Goal: Task Accomplishment & Management: Use online tool/utility

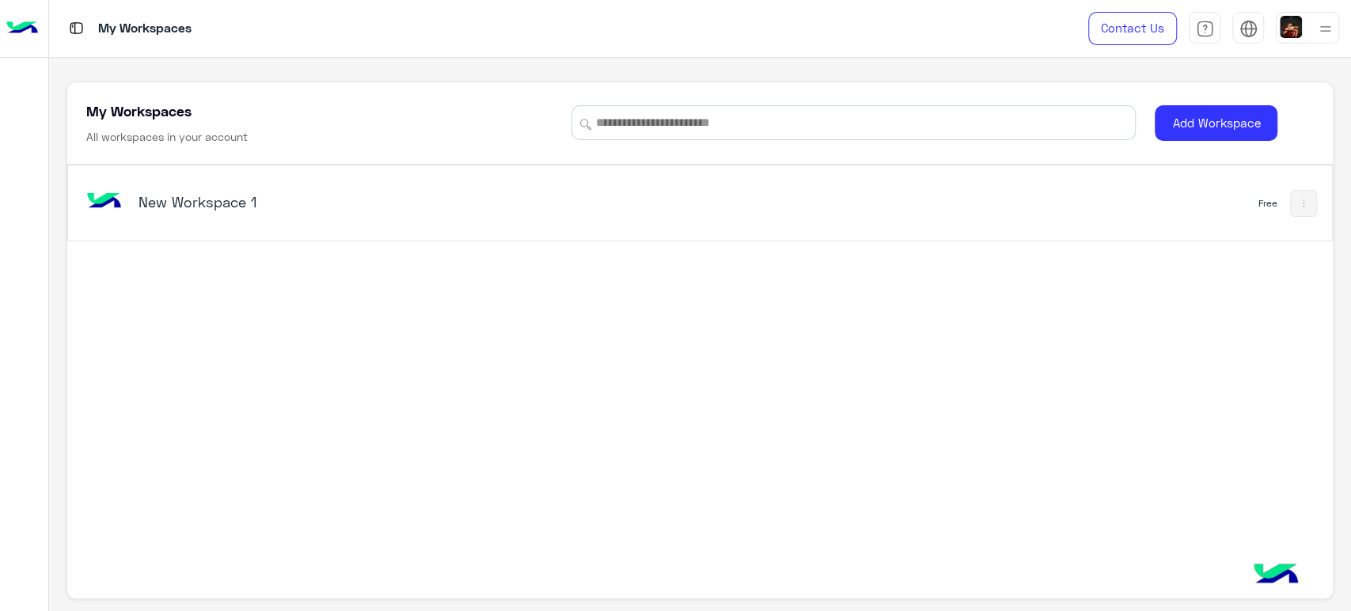
click at [553, 211] on div "New Workspace 1" at bounding box center [361, 203] width 444 height 22
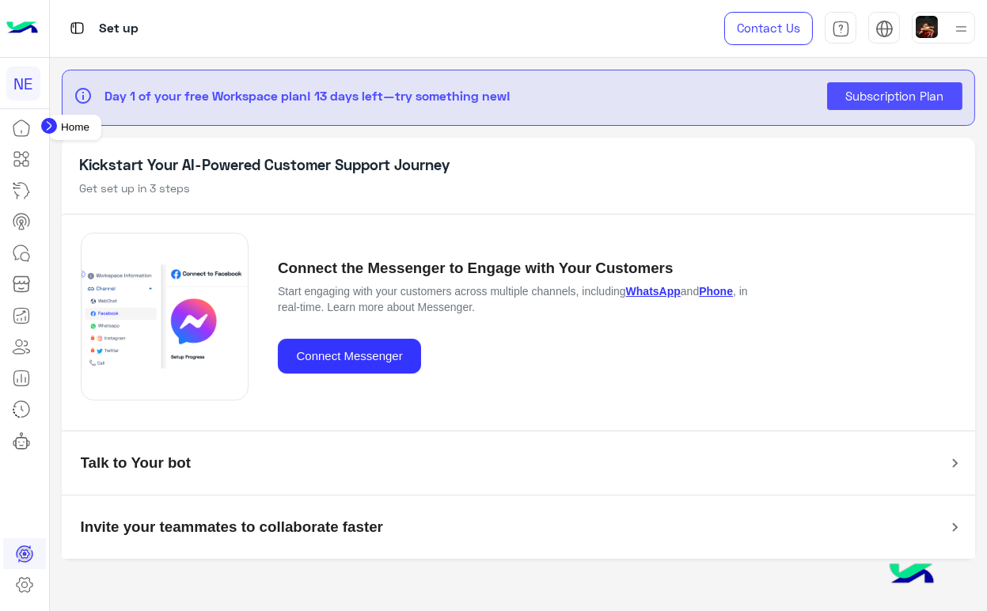
click at [17, 125] on icon at bounding box center [21, 128] width 19 height 19
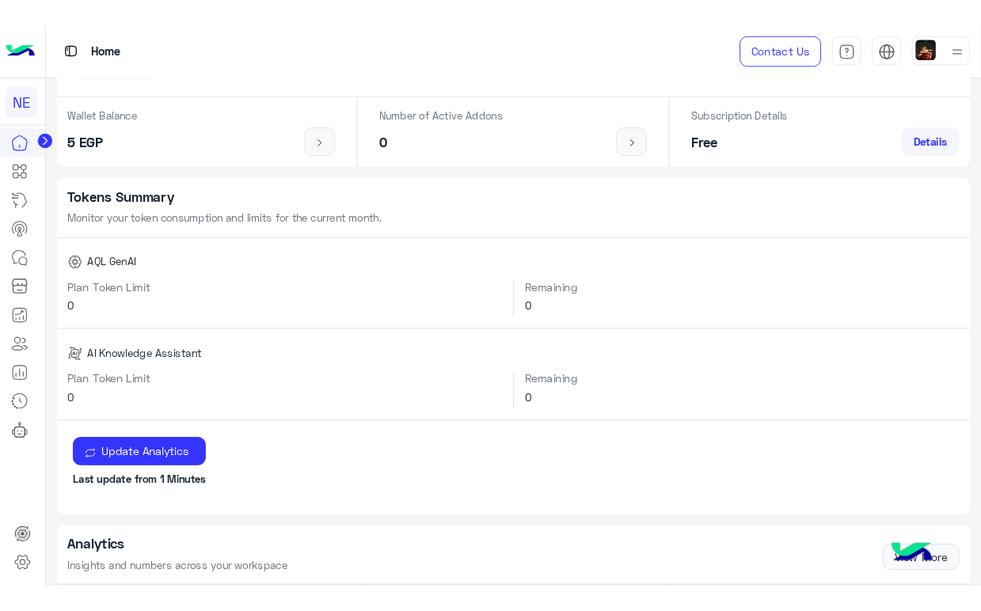
scroll to position [293, 0]
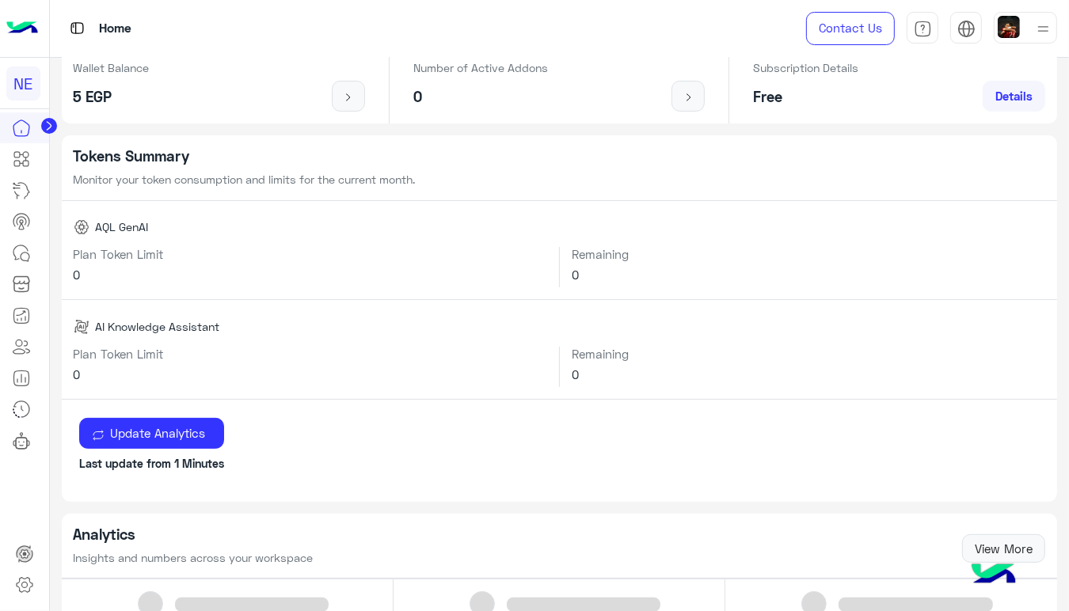
click at [28, 15] on img at bounding box center [22, 28] width 32 height 33
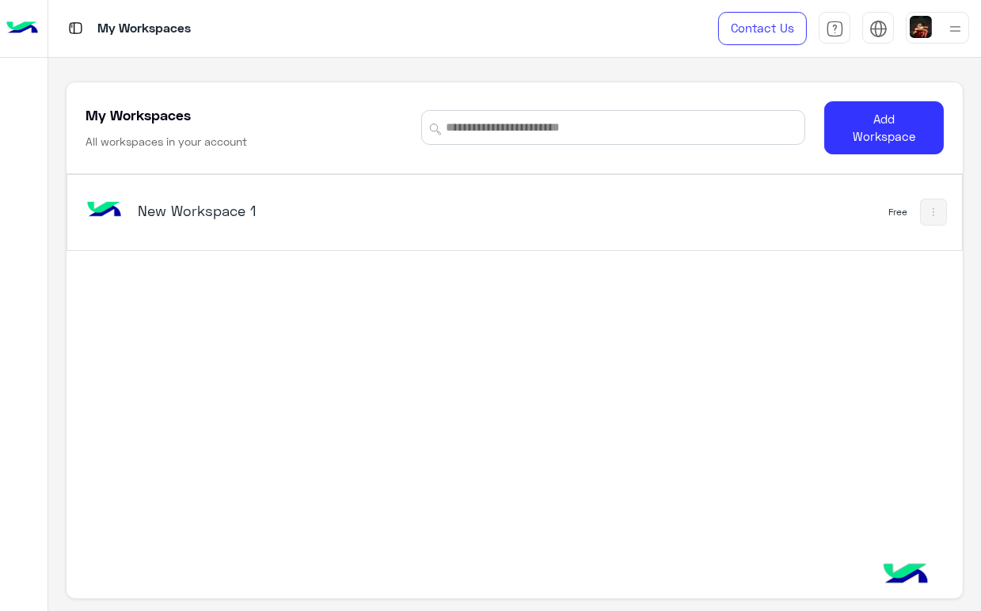
click at [442, 408] on div "New Workspace 1 Free" at bounding box center [514, 373] width 895 height 399
click at [481, 219] on div "New Workspace 1" at bounding box center [341, 212] width 519 height 46
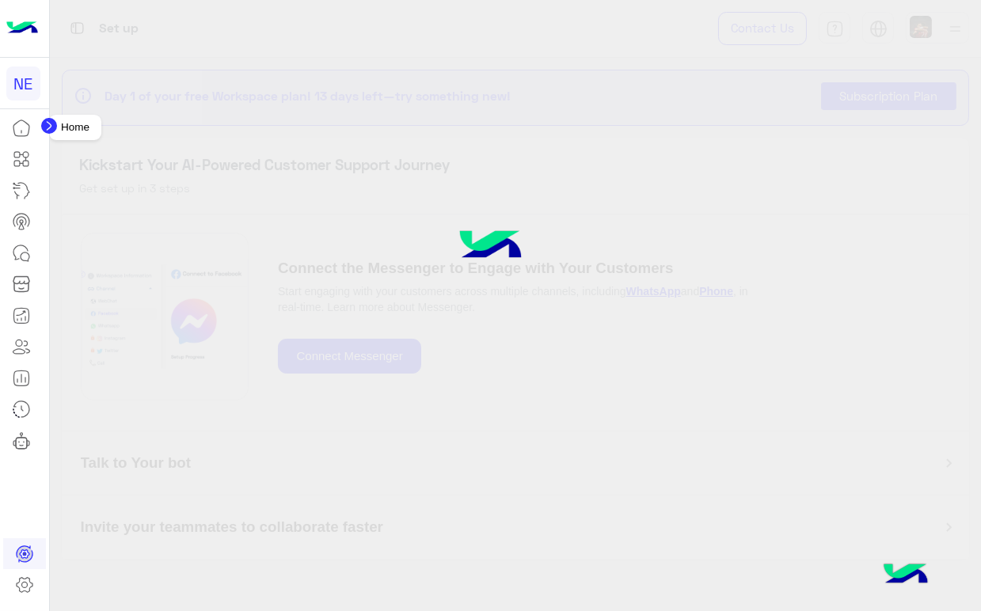
click at [19, 131] on icon at bounding box center [21, 128] width 19 height 19
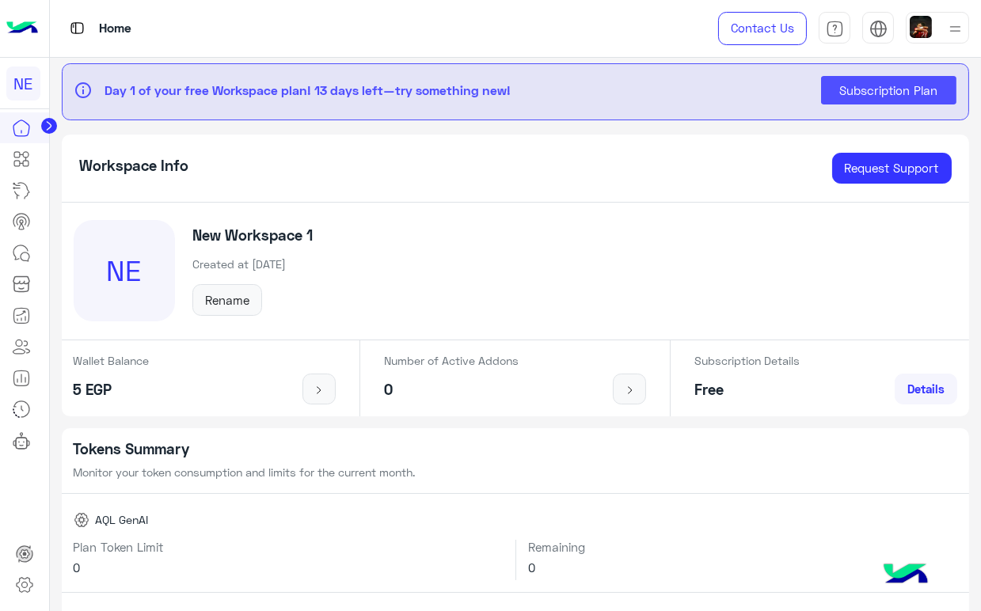
click at [29, 32] on img at bounding box center [22, 28] width 32 height 33
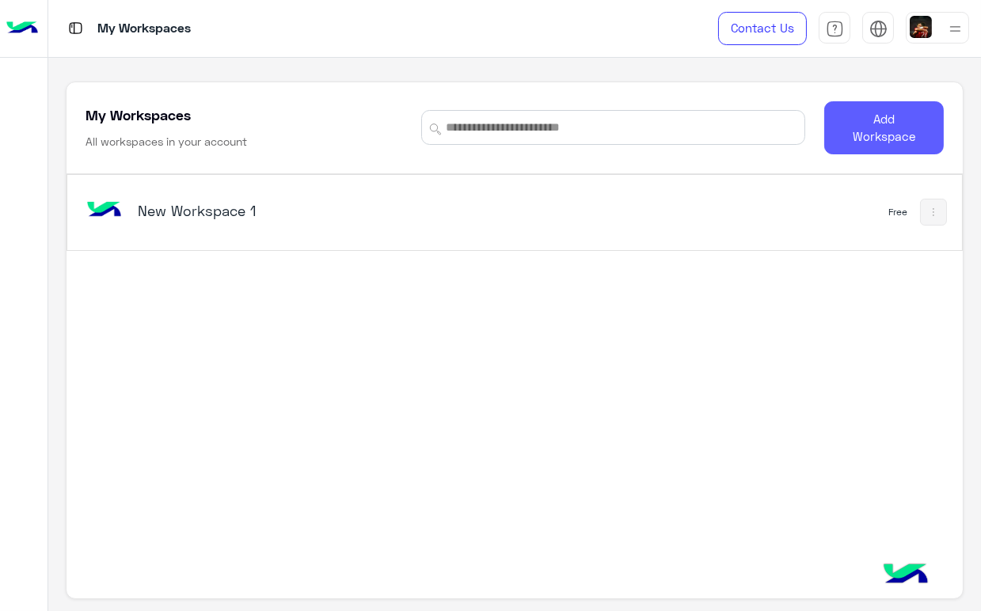
click at [883, 113] on button "Add Workspace" at bounding box center [884, 127] width 120 height 53
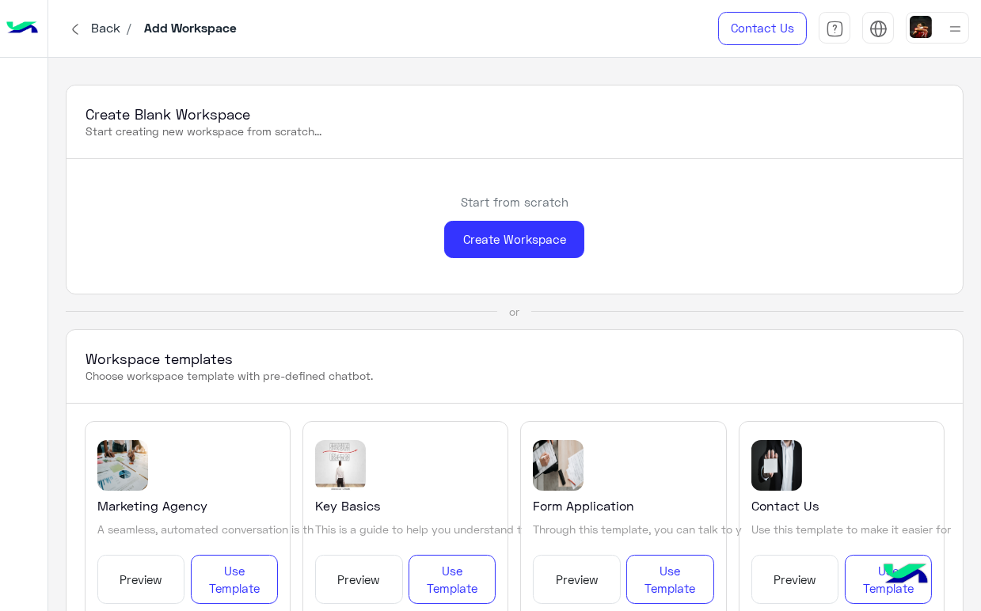
click at [510, 271] on div "Start from scratch Create Workspace" at bounding box center [514, 226] width 895 height 135
click at [511, 252] on div "Create Workspace" at bounding box center [514, 239] width 140 height 37
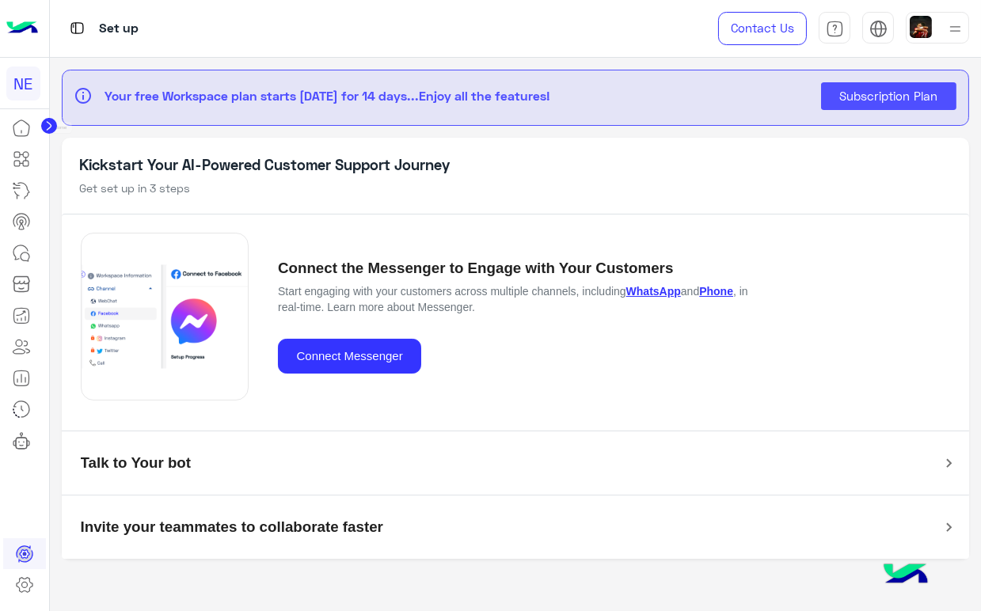
click at [25, 130] on icon at bounding box center [21, 128] width 19 height 19
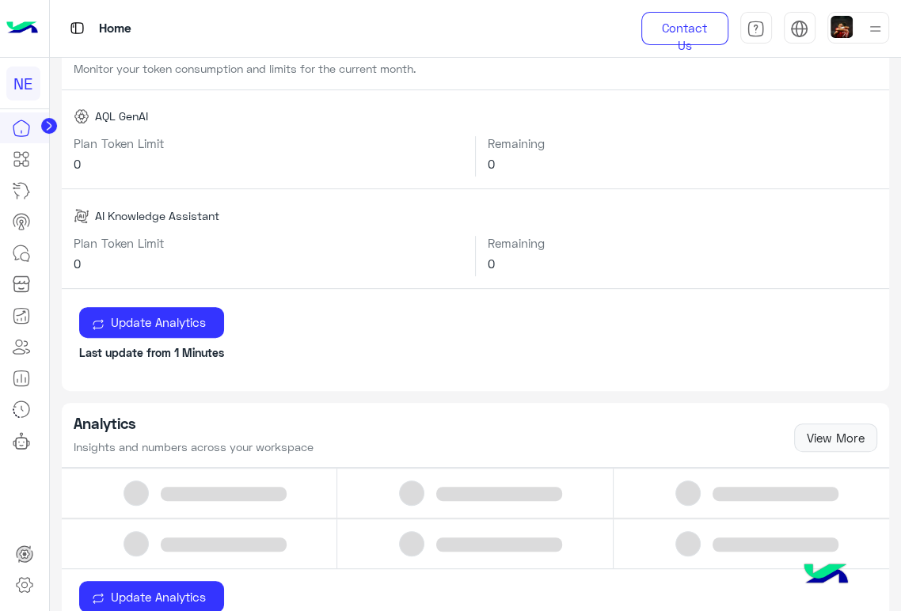
scroll to position [111, 0]
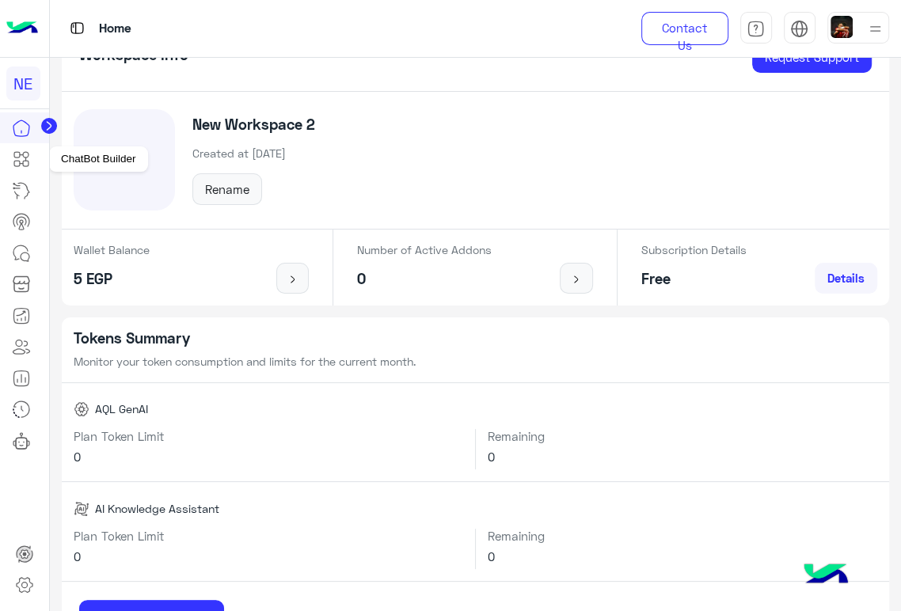
click at [22, 155] on icon at bounding box center [23, 159] width 6 height 9
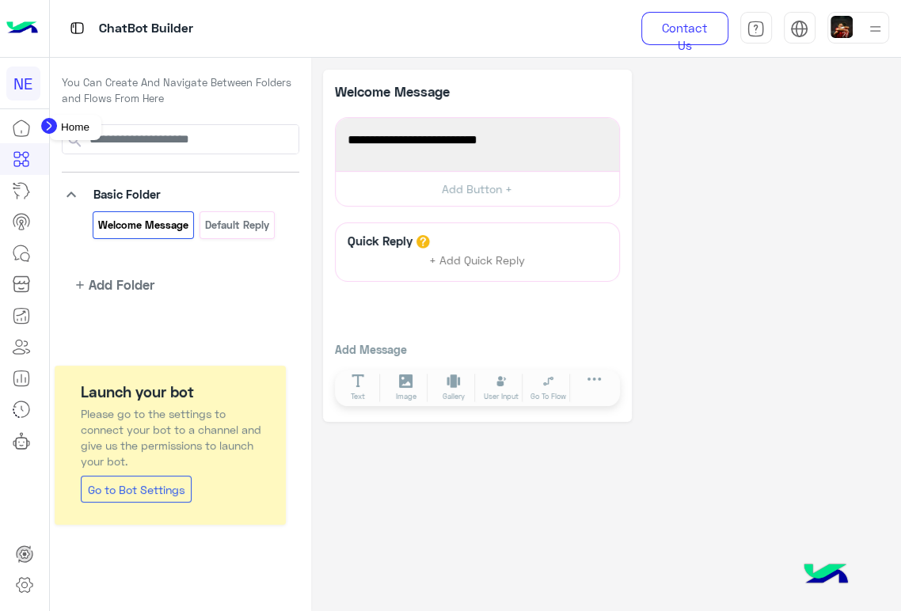
click at [13, 127] on icon at bounding box center [21, 128] width 16 height 16
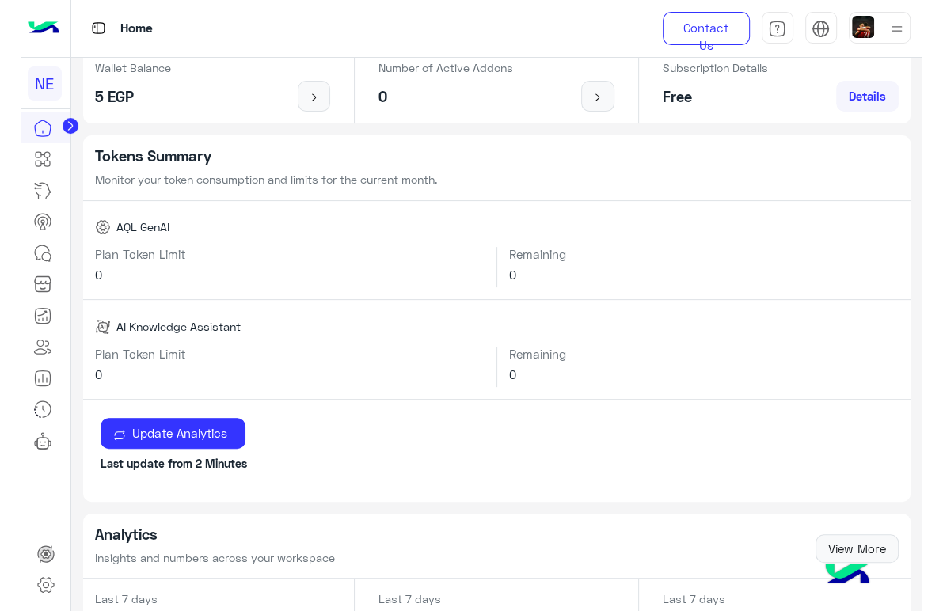
scroll to position [586, 0]
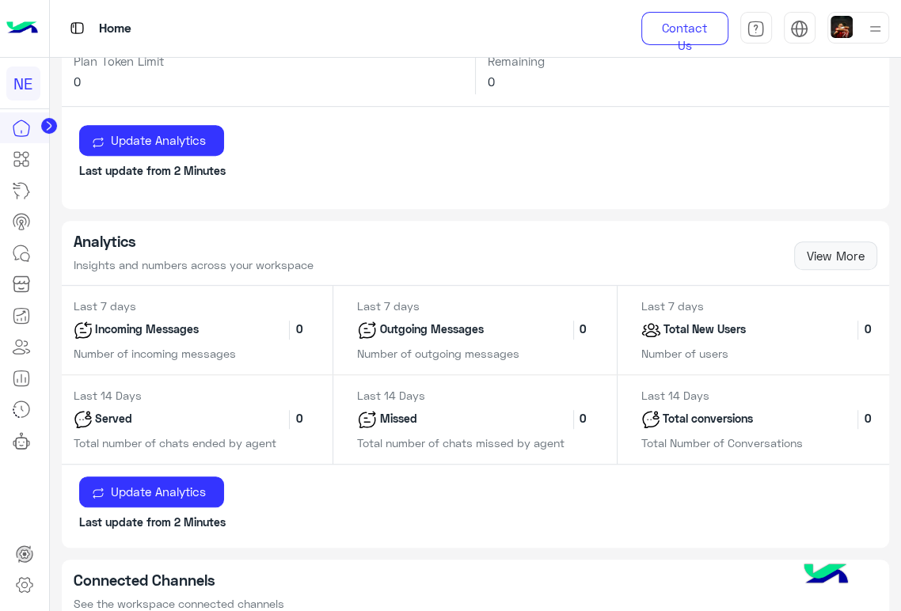
click at [21, 29] on img at bounding box center [22, 28] width 32 height 33
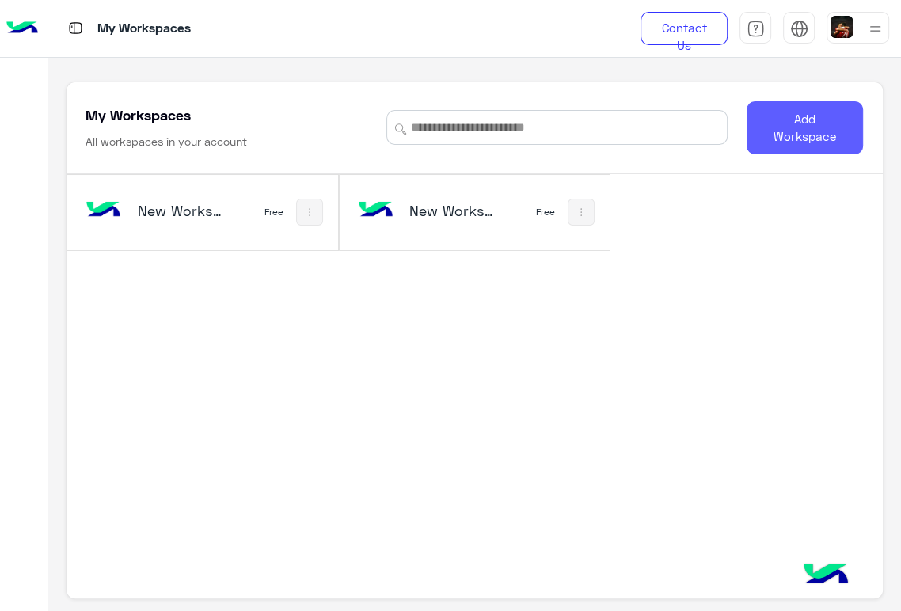
click at [787, 127] on button "Add Workspace" at bounding box center [805, 127] width 117 height 53
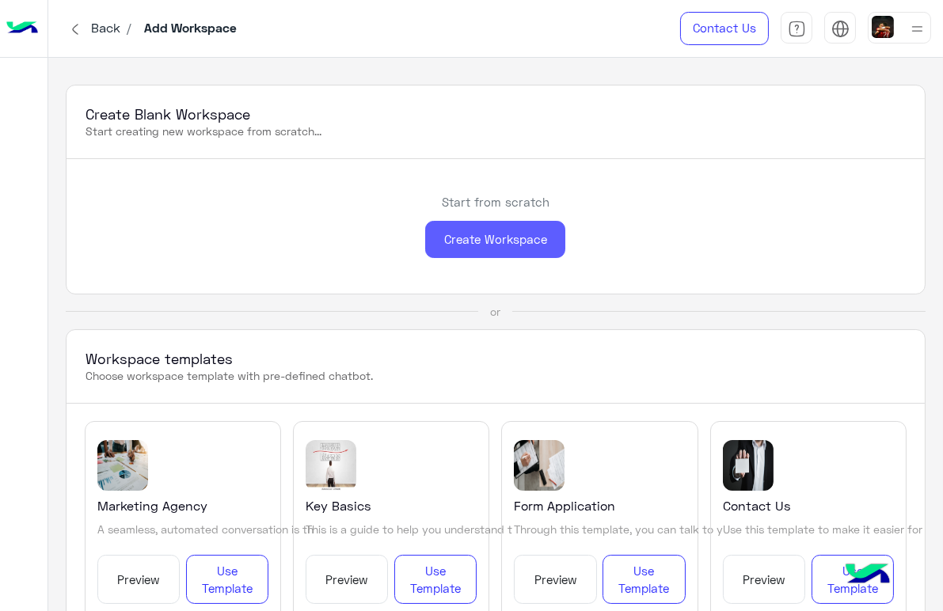
click at [473, 241] on div "Create Workspace" at bounding box center [495, 239] width 140 height 37
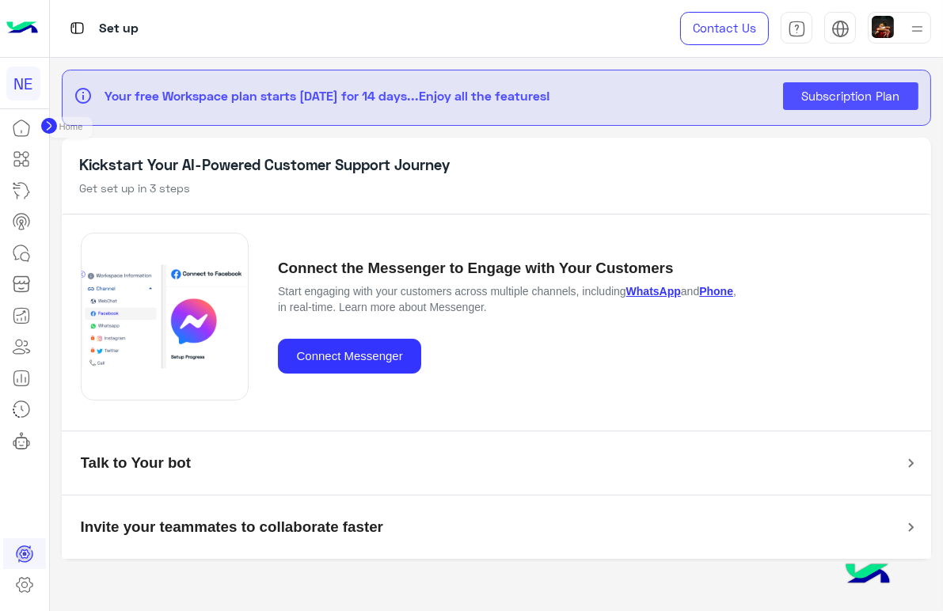
click at [21, 131] on icon at bounding box center [21, 132] width 0 height 2
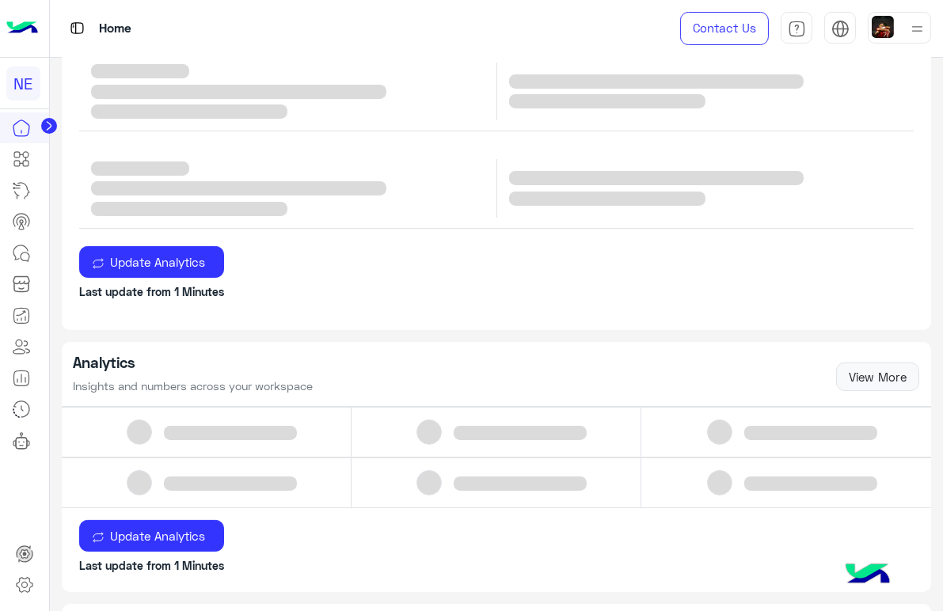
scroll to position [439, 0]
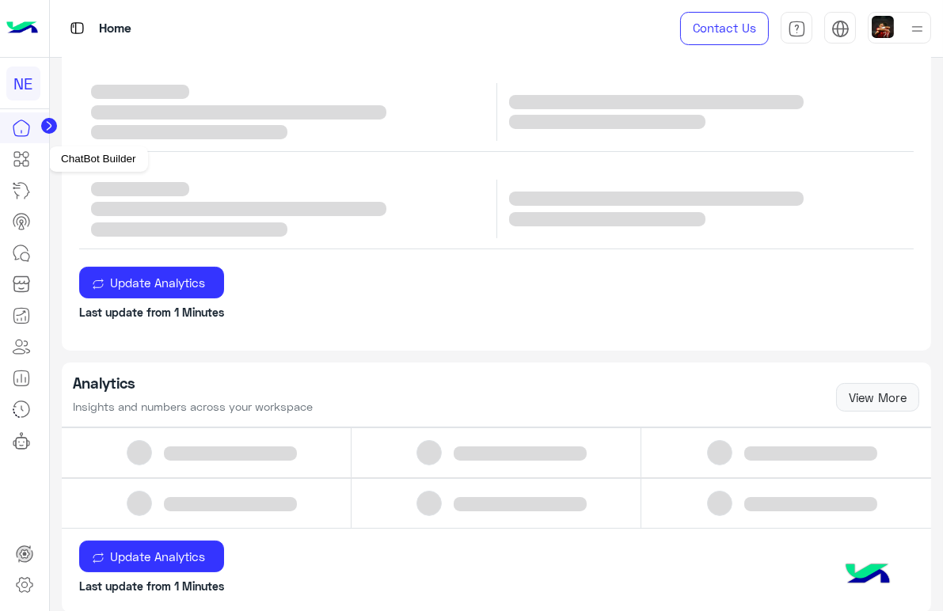
click at [20, 155] on icon at bounding box center [23, 159] width 6 height 9
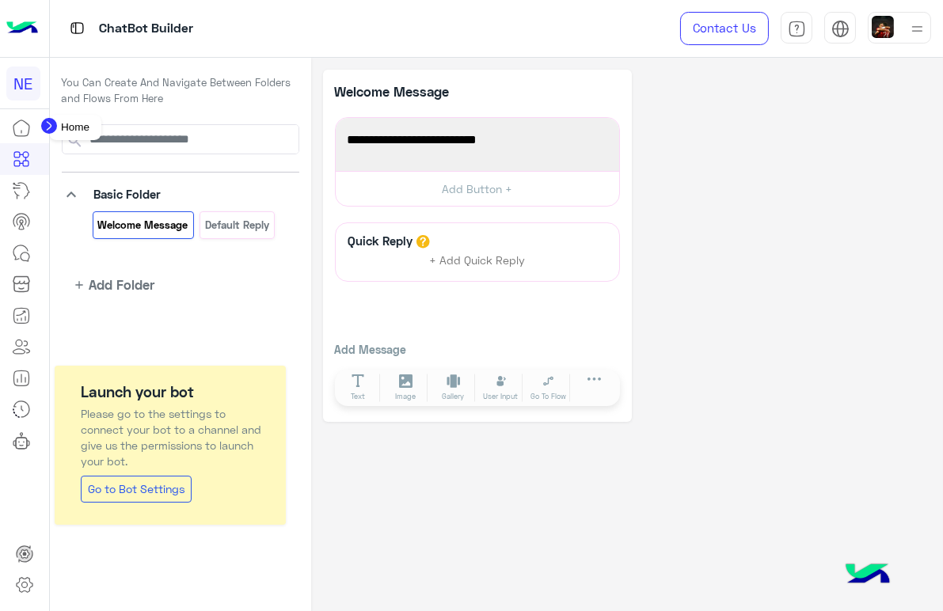
click at [21, 127] on icon at bounding box center [21, 128] width 19 height 19
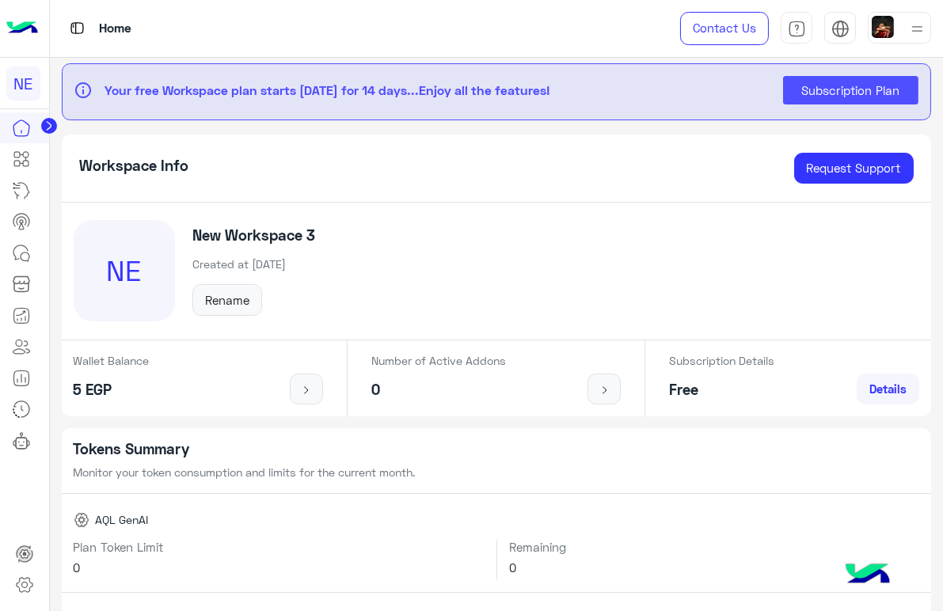
click at [17, 17] on img at bounding box center [22, 28] width 32 height 33
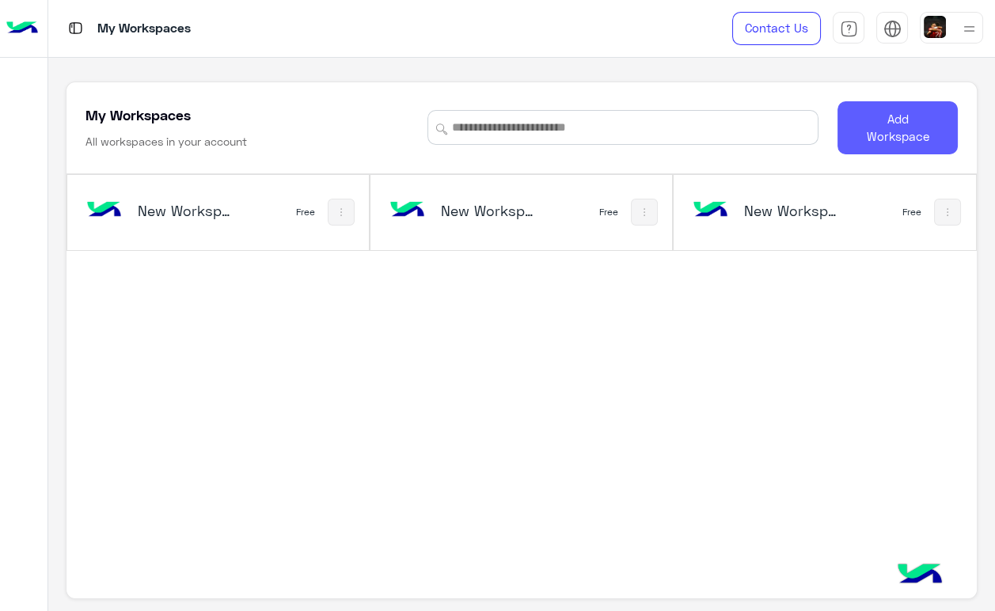
click at [870, 140] on button "Add Workspace" at bounding box center [898, 127] width 120 height 53
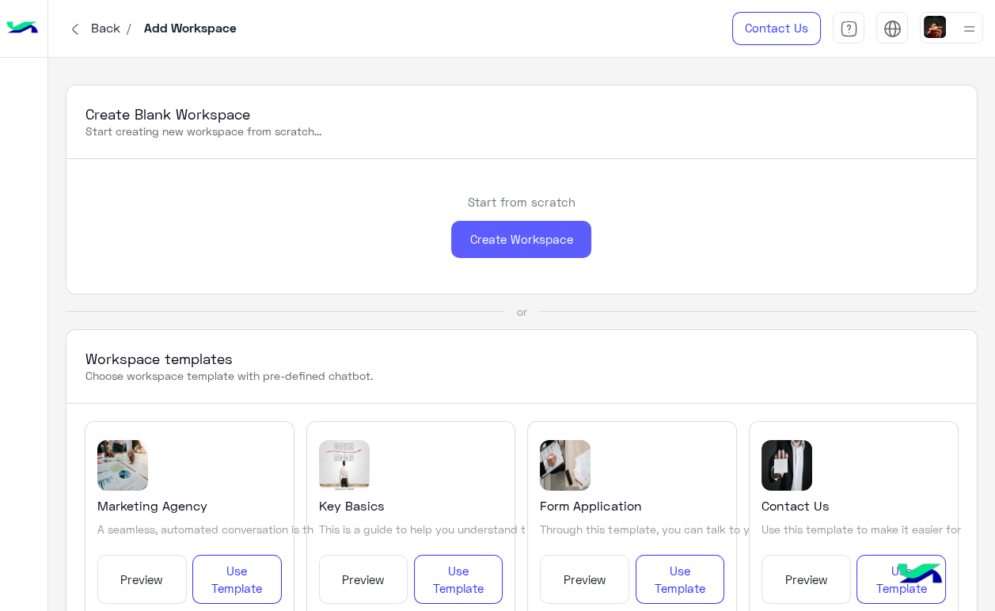
click at [518, 240] on div "Create Workspace" at bounding box center [521, 239] width 140 height 37
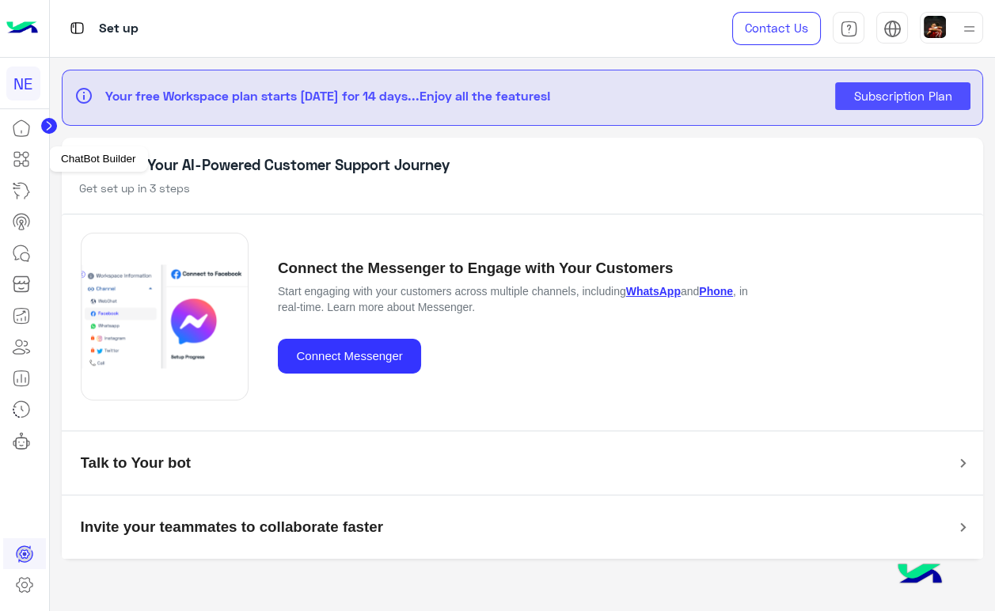
click at [25, 149] on link at bounding box center [21, 159] width 43 height 32
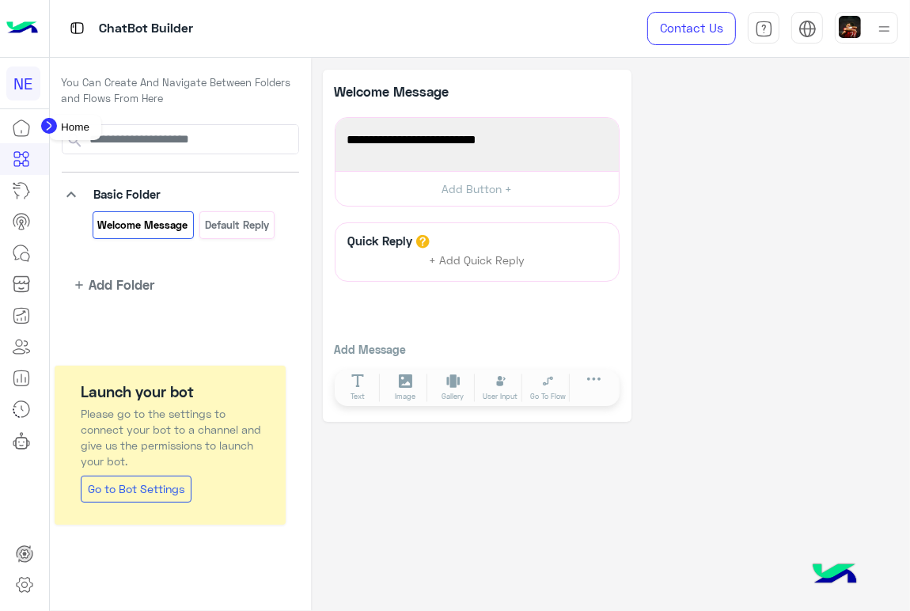
click at [21, 131] on icon at bounding box center [21, 132] width 0 height 2
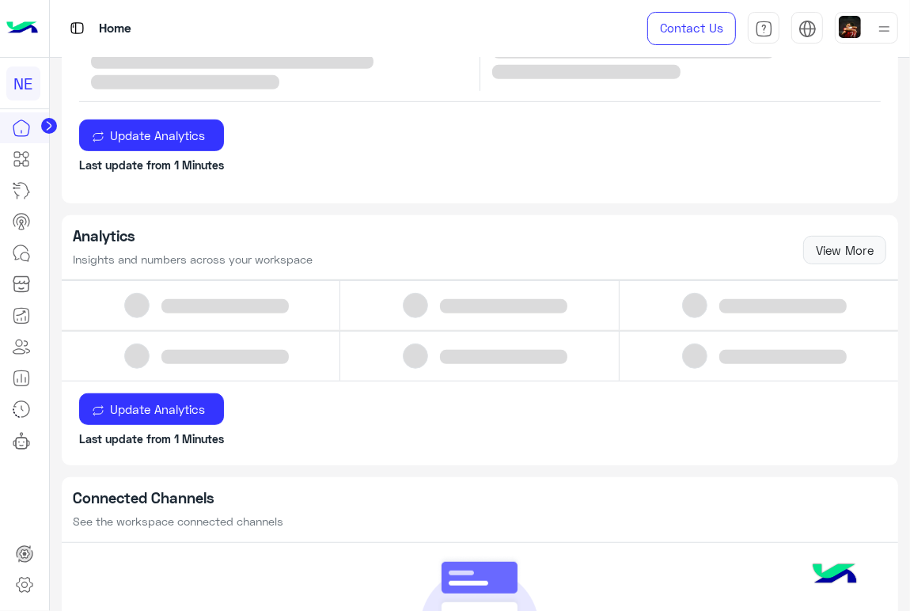
scroll to position [293, 0]
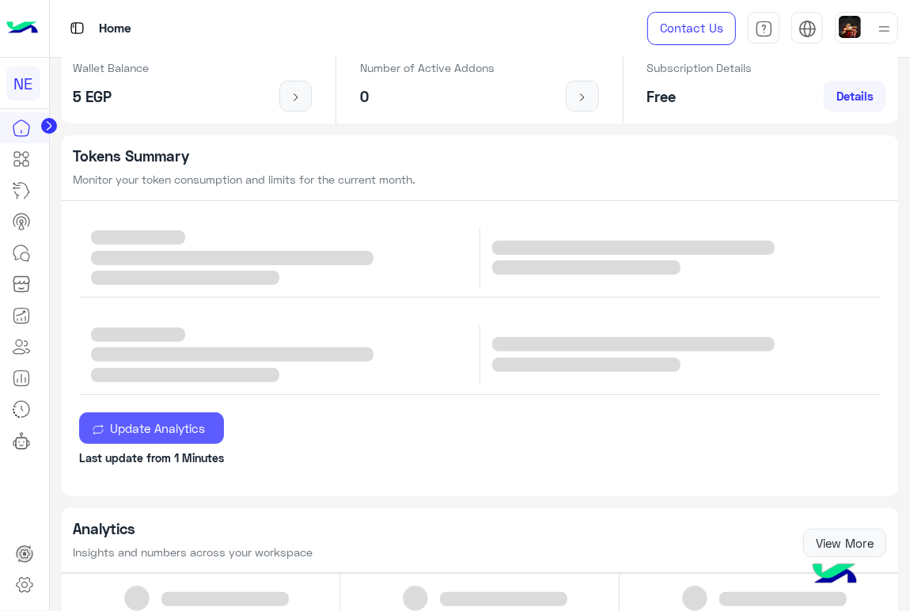
click at [104, 439] on button "Update Analytics" at bounding box center [151, 428] width 145 height 32
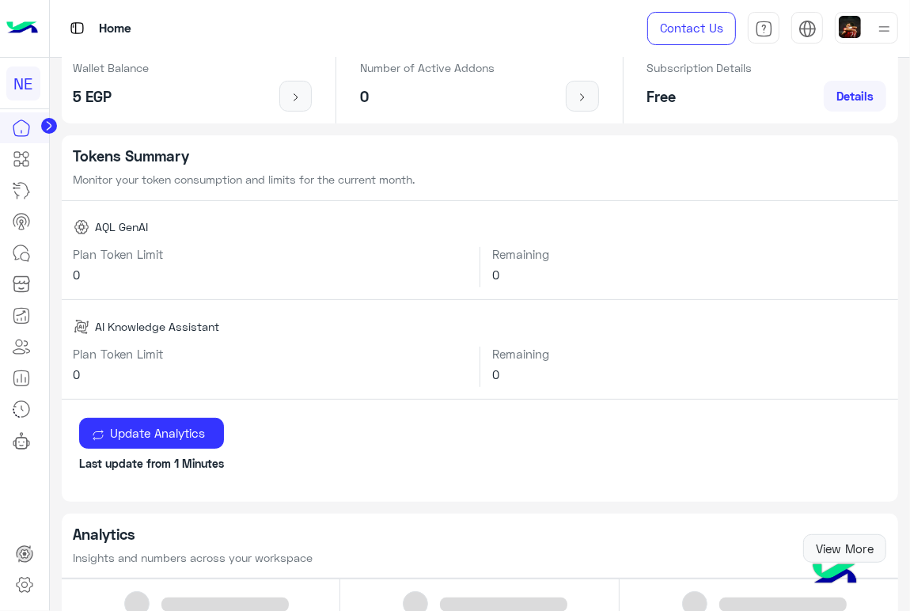
scroll to position [586, 0]
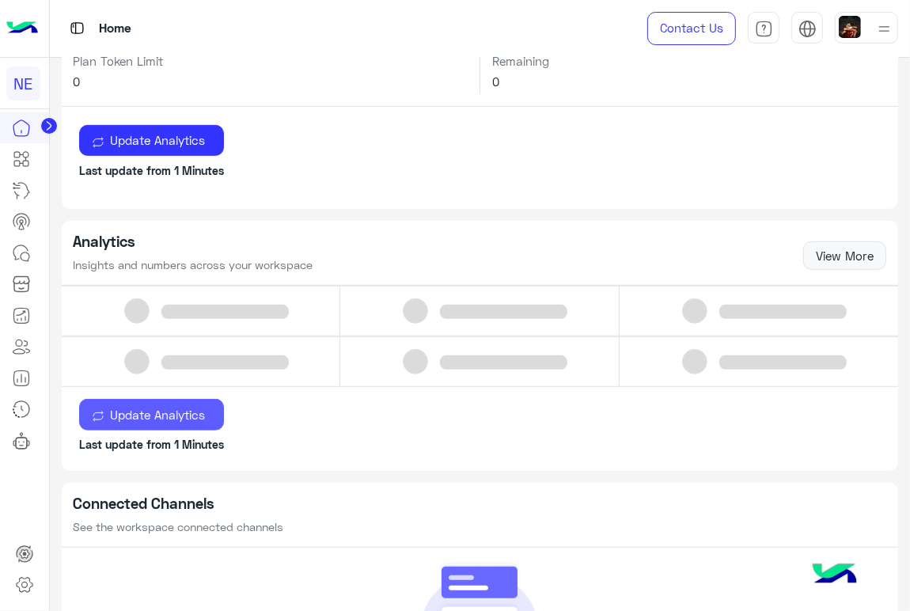
click at [165, 417] on span "Update Analytics" at bounding box center [158, 415] width 107 height 14
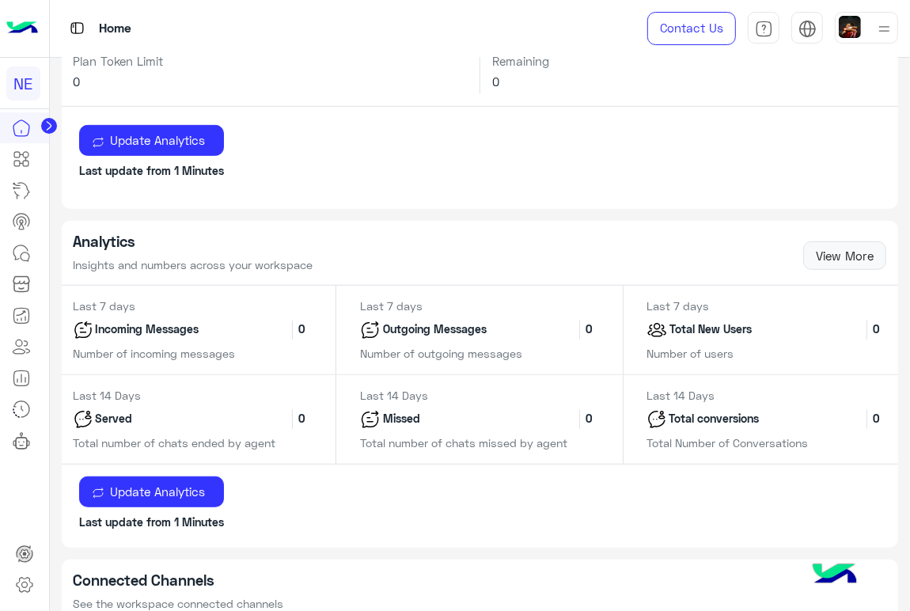
scroll to position [293, 0]
